Goal: Task Accomplishment & Management: Manage account settings

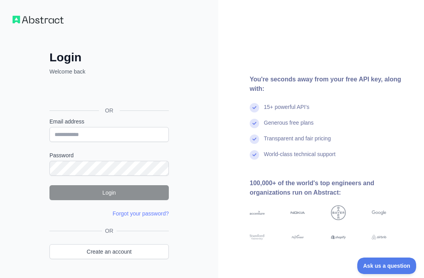
click at [147, 97] on div "Sign in with Google. Opens in new tab" at bounding box center [108, 92] width 118 height 17
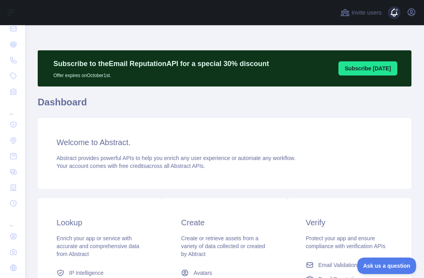
click at [398, 11] on span at bounding box center [397, 10] width 4 height 4
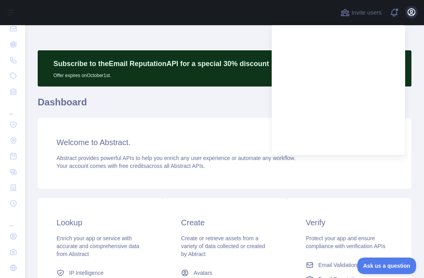
click at [417, 12] on button "Open user menu" at bounding box center [411, 12] width 13 height 13
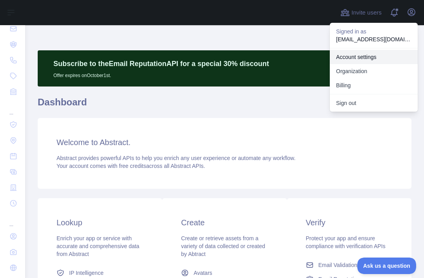
click at [344, 58] on link "Account settings" at bounding box center [374, 57] width 88 height 14
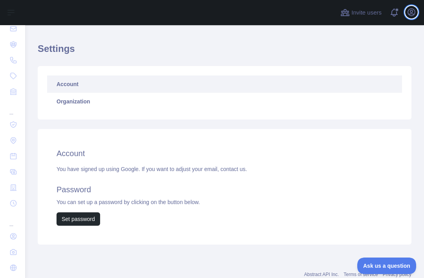
scroll to position [17, 0]
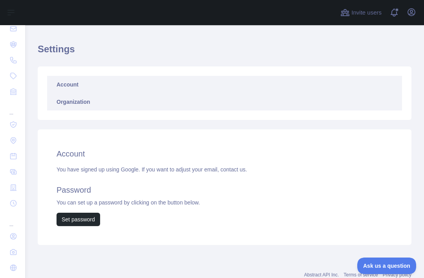
click at [77, 102] on link "Organization" at bounding box center [224, 101] width 355 height 17
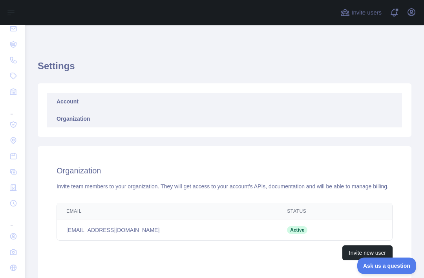
click at [75, 103] on link "Account" at bounding box center [224, 101] width 355 height 17
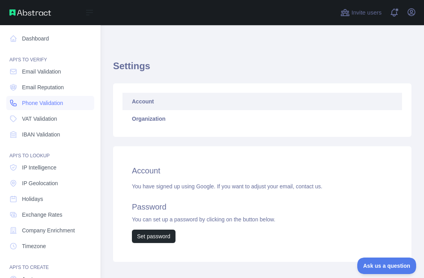
click at [49, 102] on span "Phone Validation" at bounding box center [42, 103] width 41 height 8
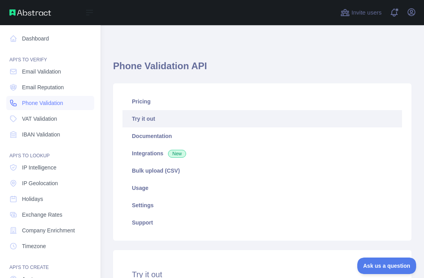
type textarea "**********"
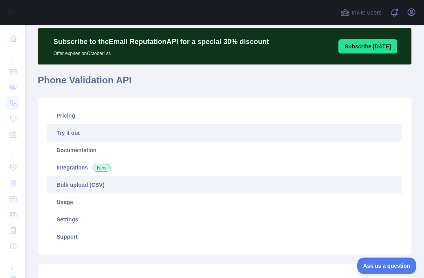
scroll to position [32, 0]
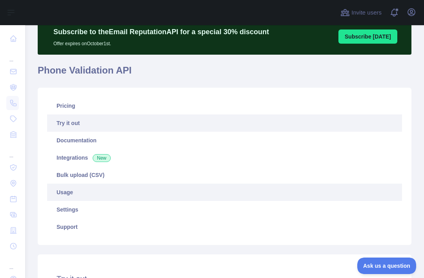
click at [102, 198] on link "Usage" at bounding box center [224, 191] width 355 height 17
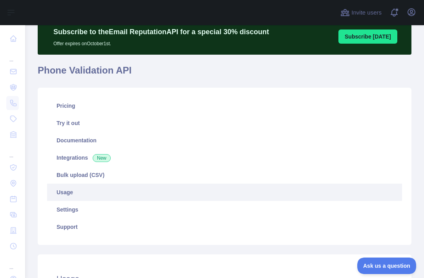
scroll to position [278, 399]
click at [68, 194] on link "Usage" at bounding box center [224, 191] width 355 height 17
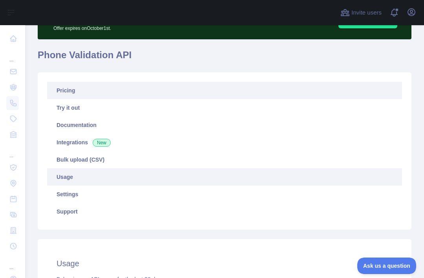
scroll to position [17, 0]
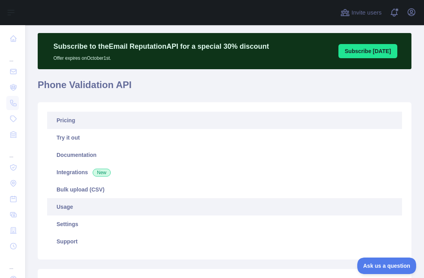
click at [75, 120] on link "Pricing" at bounding box center [224, 120] width 355 height 17
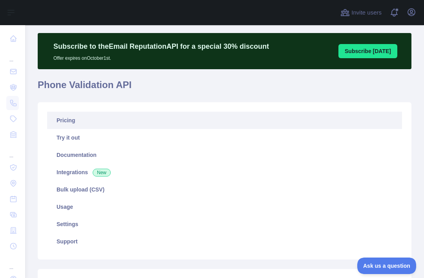
click at [70, 121] on link "Pricing" at bounding box center [224, 120] width 355 height 17
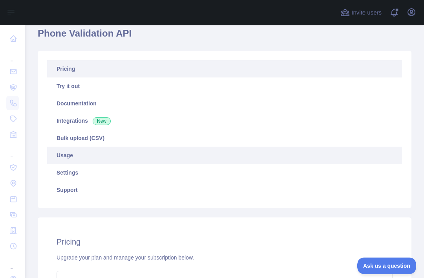
scroll to position [74, 0]
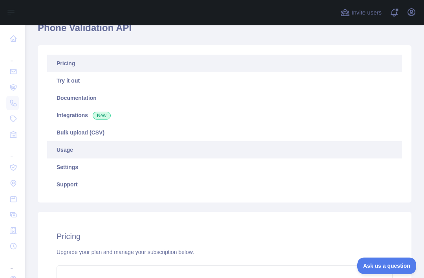
click at [73, 154] on link "Usage" at bounding box center [224, 149] width 355 height 17
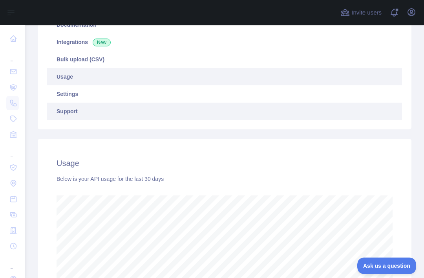
scroll to position [126, 0]
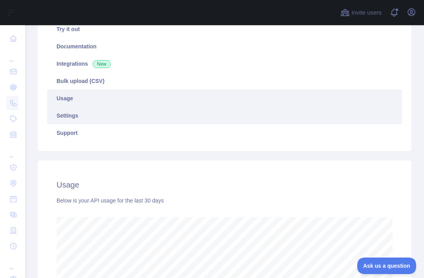
click at [70, 115] on link "Settings" at bounding box center [224, 115] width 355 height 17
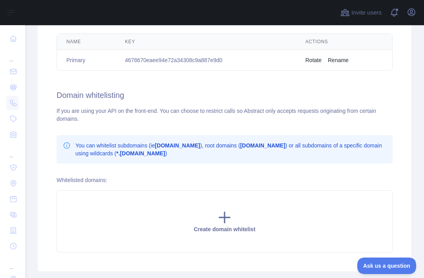
scroll to position [295, 0]
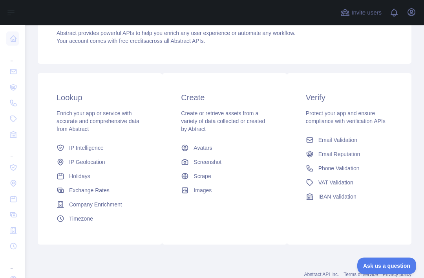
scroll to position [124, 0]
click at [329, 170] on span "Phone Validation" at bounding box center [338, 169] width 41 height 8
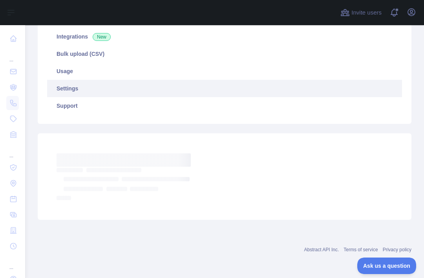
scroll to position [43, 0]
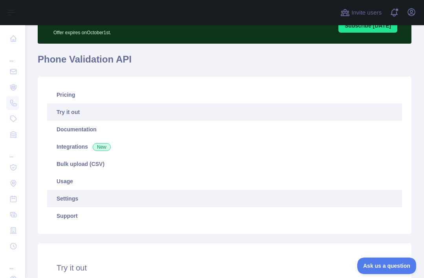
click at [84, 199] on link "Settings" at bounding box center [224, 198] width 355 height 17
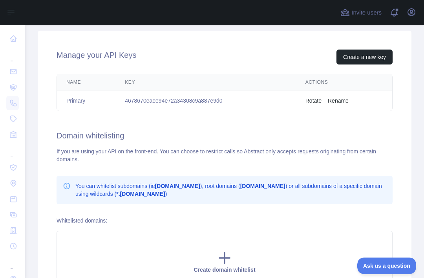
scroll to position [320, 0]
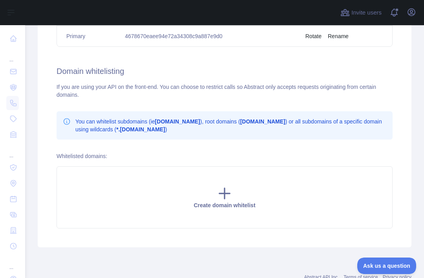
click at [67, 122] on icon at bounding box center [67, 121] width 8 height 8
click at [66, 123] on icon at bounding box center [67, 121] width 8 height 8
click at [73, 121] on div "You can whitelist subdomains (ie [DOMAIN_NAME] ), root domains ( [DOMAIN_NAME] …" at bounding box center [225, 125] width 324 height 16
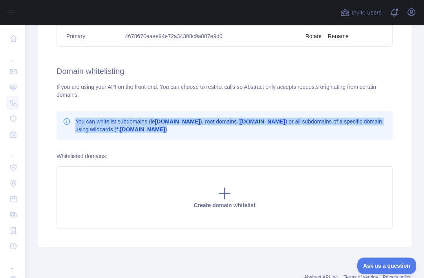
drag, startPoint x: 77, startPoint y: 121, endPoint x: 159, endPoint y: 129, distance: 82.8
click at [159, 129] on p "You can whitelist subdomains (ie [DOMAIN_NAME] ), root domains ( [DOMAIN_NAME] …" at bounding box center [230, 125] width 311 height 16
copy p "You can whitelist subdomains (ie [DOMAIN_NAME] ), root domains ( [DOMAIN_NAME] …"
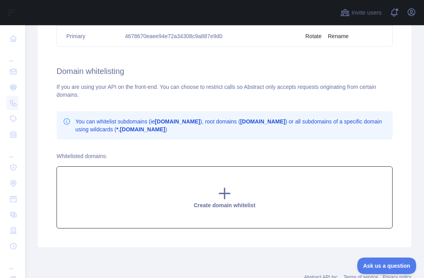
click at [171, 184] on div "Create domain whitelist" at bounding box center [225, 197] width 336 height 62
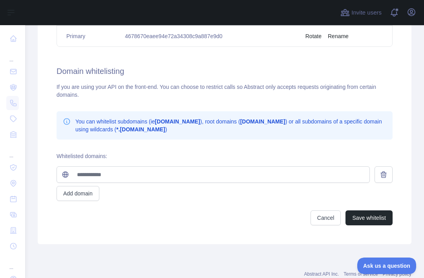
scroll to position [319, 0]
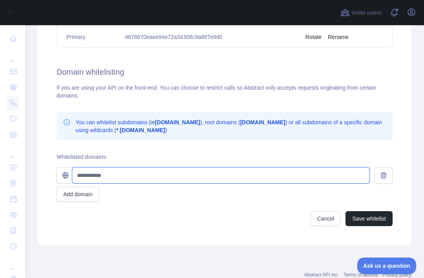
click at [112, 174] on input "text" at bounding box center [220, 175] width 297 height 16
paste input "**********"
type input "**********"
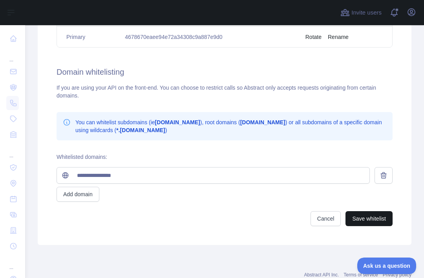
click at [366, 219] on button "Save whitelist" at bounding box center [369, 218] width 47 height 15
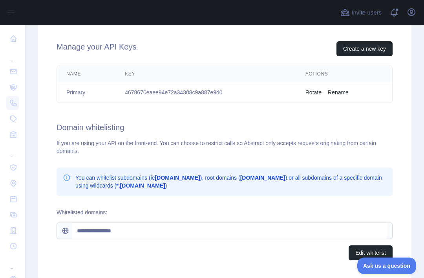
scroll to position [255, 0]
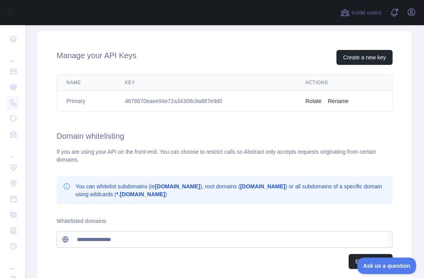
click at [315, 101] on button "Rotate" at bounding box center [314, 101] width 16 height 8
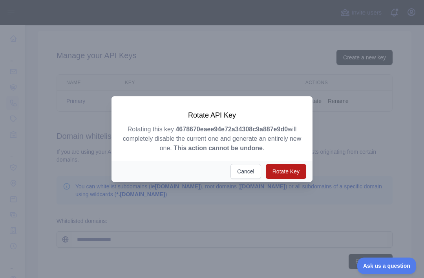
click at [292, 179] on button "Rotate Key" at bounding box center [286, 171] width 40 height 15
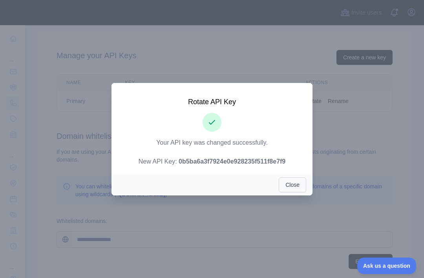
click at [293, 192] on button "Close" at bounding box center [292, 184] width 27 height 15
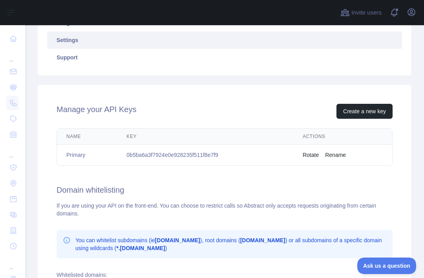
scroll to position [243, 0]
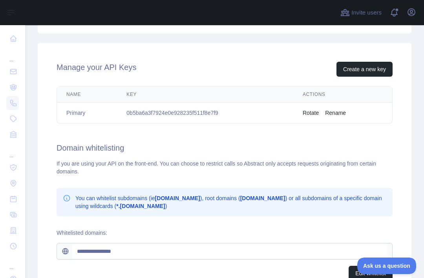
click at [236, 113] on td "0b5ba6a3f7924e0e928235f511f8e7f9" at bounding box center [205, 113] width 176 height 21
click at [218, 113] on td "0b5ba6a3f7924e0e928235f511f8e7f9" at bounding box center [205, 113] width 176 height 21
click at [126, 112] on td "0b5ba6a3f7924e0e928235f511f8e7f9" at bounding box center [205, 113] width 176 height 21
click at [179, 110] on td "0b5ba6a3f7924e0e928235f511f8e7f9" at bounding box center [205, 113] width 176 height 21
click at [179, 113] on td "0b5ba6a3f7924e0e928235f511f8e7f9" at bounding box center [205, 113] width 176 height 21
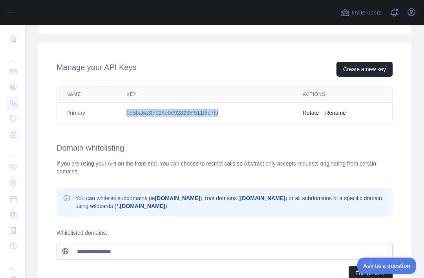
copy td "0b5ba6a3f7924e0e928235f511f8e7f9"
